Goal: Task Accomplishment & Management: Manage account settings

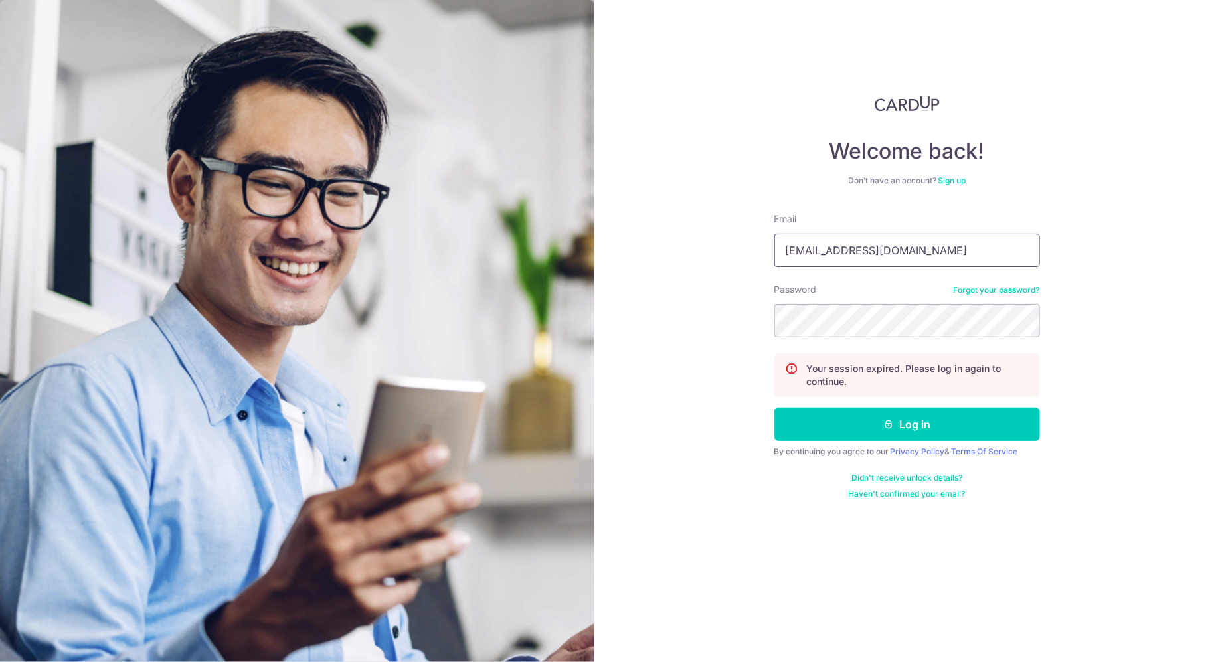
drag, startPoint x: 891, startPoint y: 250, endPoint x: 671, endPoint y: 248, distance: 219.8
click at [676, 250] on div "Welcome back! Don’t have an account? Sign up Email [EMAIL_ADDRESS][DOMAIN_NAME]…" at bounding box center [907, 331] width 626 height 662
type input "[EMAIL_ADDRESS][DOMAIN_NAME]"
click at [922, 430] on button "Log in" at bounding box center [907, 424] width 266 height 33
